Goal: Use online tool/utility: Utilize a website feature to perform a specific function

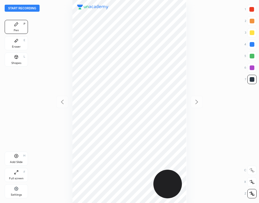
scroll to position [203, 166]
click at [28, 8] on button "Start recording" at bounding box center [22, 8] width 35 height 7
click at [17, 154] on icon at bounding box center [17, 156] width 4 height 4
click at [63, 99] on icon at bounding box center [62, 101] width 7 height 7
click at [17, 39] on icon at bounding box center [16, 40] width 3 height 3
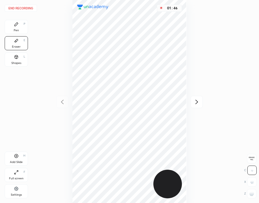
click at [197, 99] on icon at bounding box center [197, 101] width 7 height 7
click at [20, 30] on div "Pen P" at bounding box center [16, 27] width 23 height 14
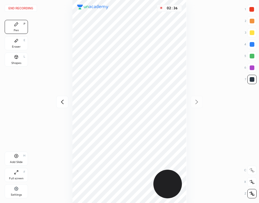
click at [17, 44] on div "Eraser E" at bounding box center [16, 43] width 23 height 14
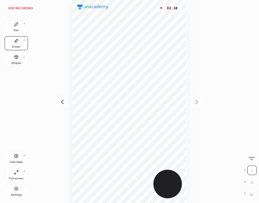
click at [14, 29] on div "Pen" at bounding box center [16, 30] width 5 height 3
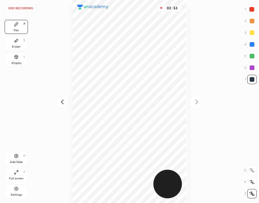
click at [20, 158] on div "Add Slide H" at bounding box center [16, 158] width 23 height 14
click at [253, 10] on div at bounding box center [252, 9] width 5 height 5
click at [251, 45] on div at bounding box center [252, 44] width 5 height 5
click at [251, 10] on div at bounding box center [252, 9] width 5 height 5
click at [251, 43] on div at bounding box center [252, 44] width 5 height 5
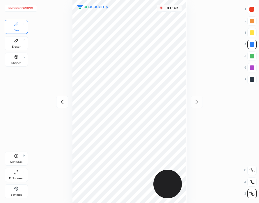
click at [63, 102] on icon at bounding box center [62, 101] width 7 height 7
click at [65, 101] on icon at bounding box center [62, 101] width 7 height 7
click at [197, 99] on icon at bounding box center [197, 101] width 7 height 7
click at [197, 101] on icon at bounding box center [197, 101] width 3 height 4
click at [250, 10] on div at bounding box center [252, 9] width 5 height 5
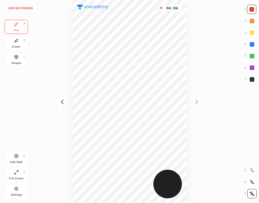
click at [19, 157] on div "Add Slide H" at bounding box center [16, 158] width 23 height 14
click at [252, 43] on div at bounding box center [252, 44] width 5 height 5
click at [254, 11] on div at bounding box center [252, 9] width 5 height 5
click at [19, 156] on div "Add Slide H" at bounding box center [16, 158] width 23 height 14
click at [249, 45] on div at bounding box center [252, 44] width 9 height 9
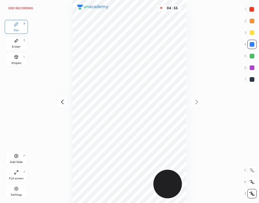
click at [64, 101] on icon at bounding box center [62, 101] width 7 height 7
click at [65, 102] on icon at bounding box center [62, 101] width 7 height 7
click at [196, 101] on icon at bounding box center [197, 101] width 7 height 7
click at [195, 102] on icon at bounding box center [197, 101] width 7 height 7
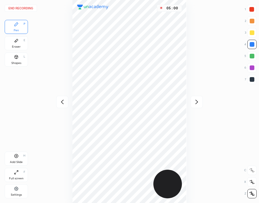
click at [196, 101] on icon at bounding box center [197, 101] width 7 height 7
click at [251, 10] on div at bounding box center [252, 9] width 5 height 5
click at [254, 44] on div at bounding box center [252, 44] width 5 height 5
click at [252, 9] on div at bounding box center [252, 9] width 5 height 5
click at [25, 9] on button "End recording" at bounding box center [21, 8] width 32 height 7
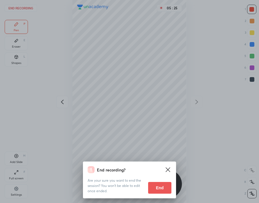
click at [162, 189] on button "End" at bounding box center [159, 188] width 23 height 12
